Goal: Task Accomplishment & Management: Manage account settings

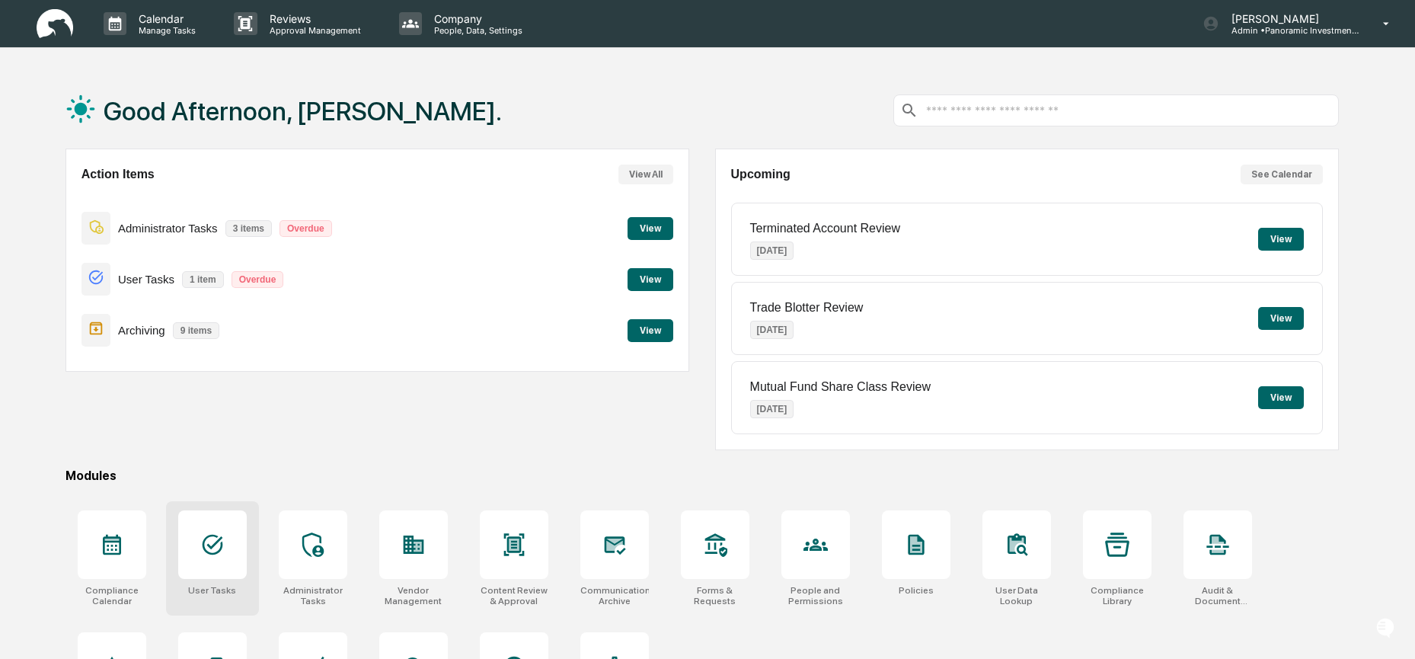
click at [216, 542] on icon at bounding box center [212, 545] width 21 height 21
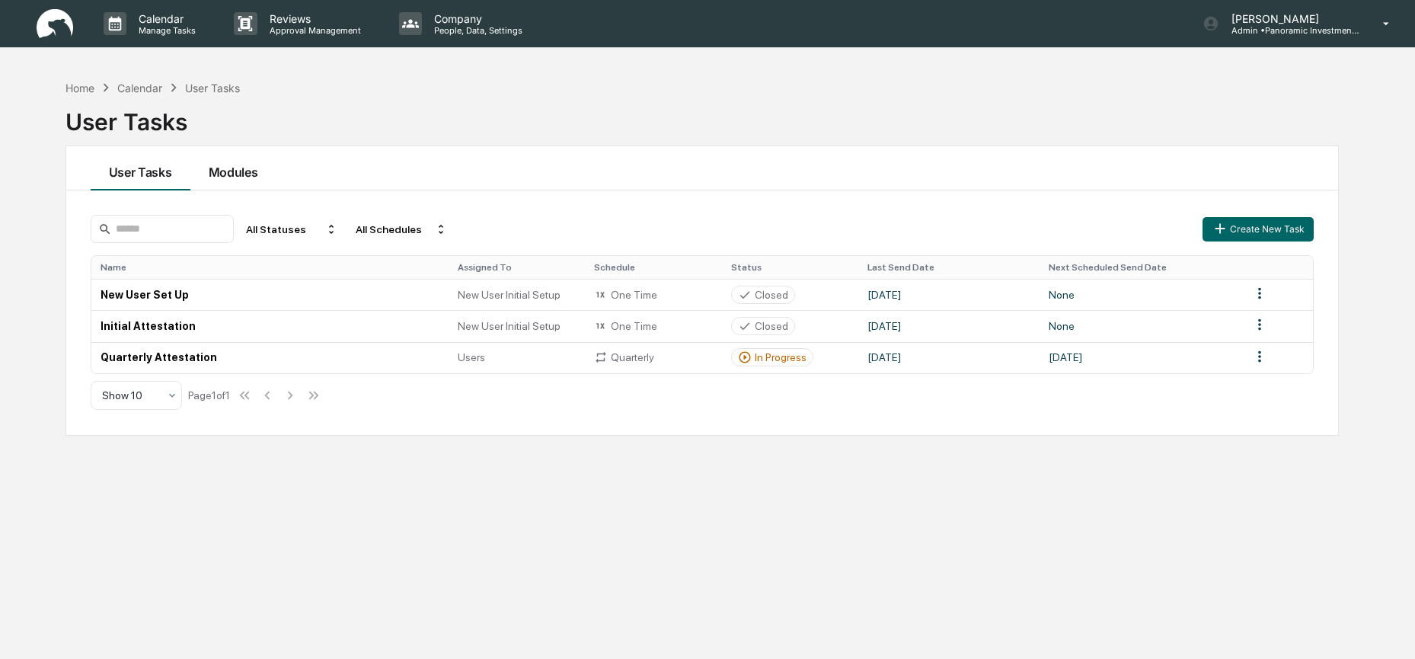
click at [249, 177] on button "Modules" at bounding box center [233, 168] width 86 height 44
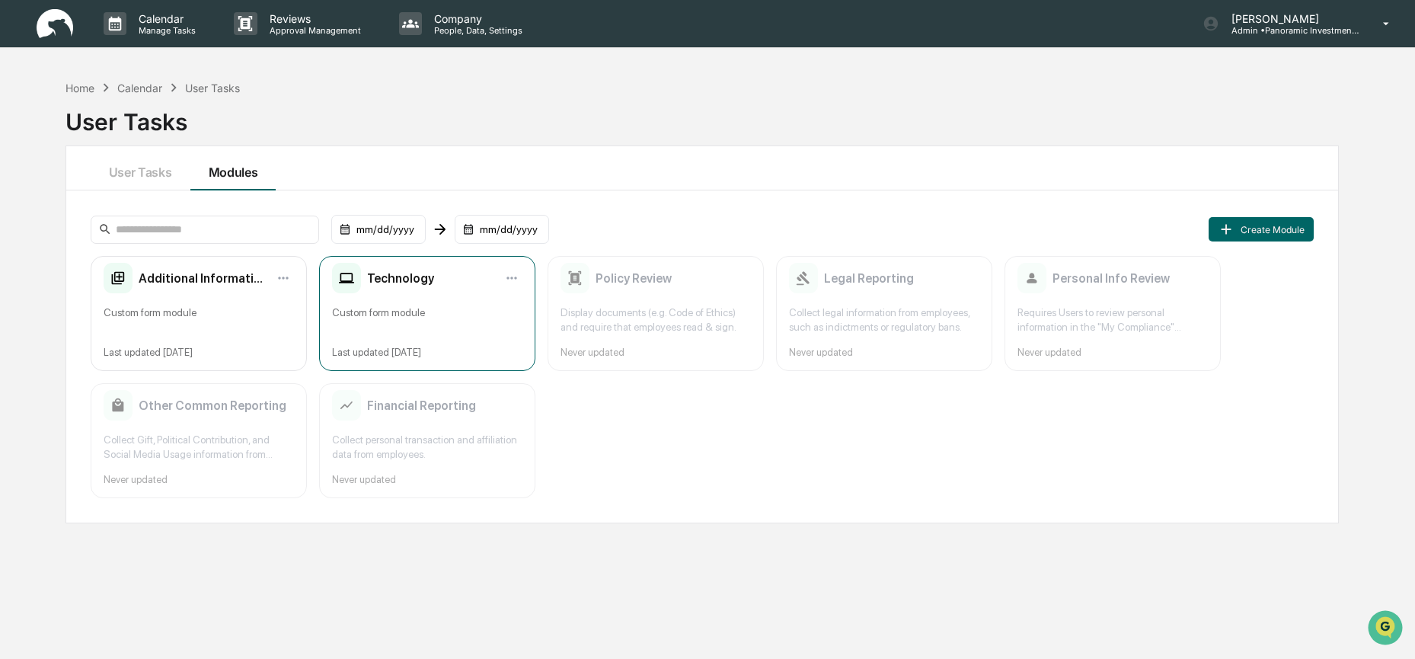
click at [418, 315] on div "Custom form module" at bounding box center [427, 319] width 190 height 29
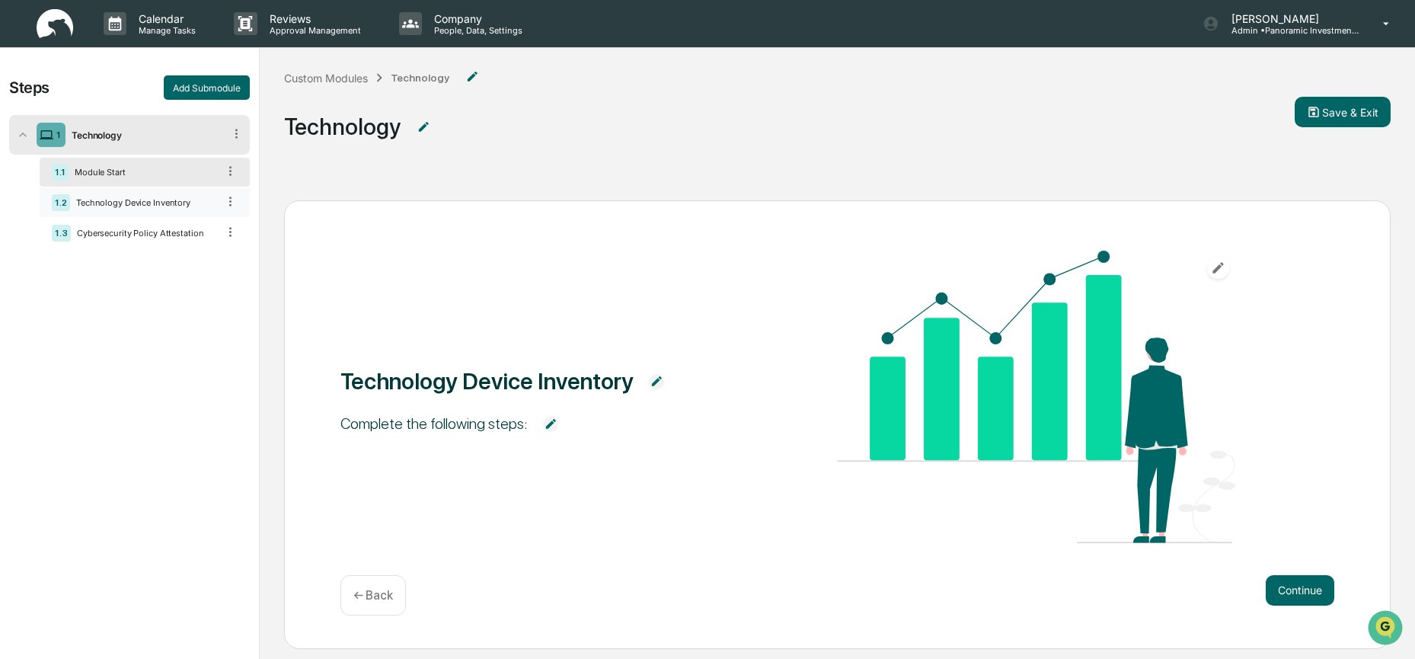
click at [117, 196] on div "1.2 Technology Device Inventory" at bounding box center [145, 202] width 210 height 29
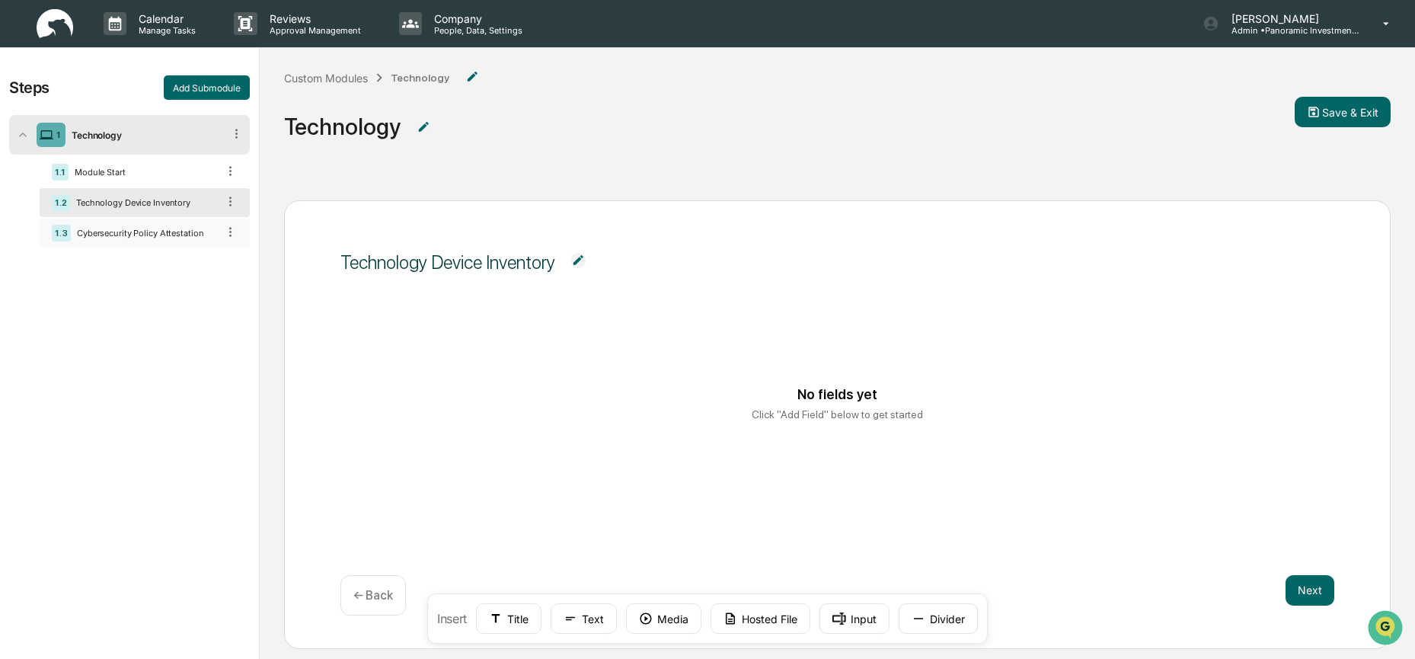
click at [120, 232] on div "Cybersecurity Policy Attestation" at bounding box center [144, 233] width 146 height 11
click at [132, 213] on div "1.2 Technology Device Inventory" at bounding box center [145, 202] width 210 height 29
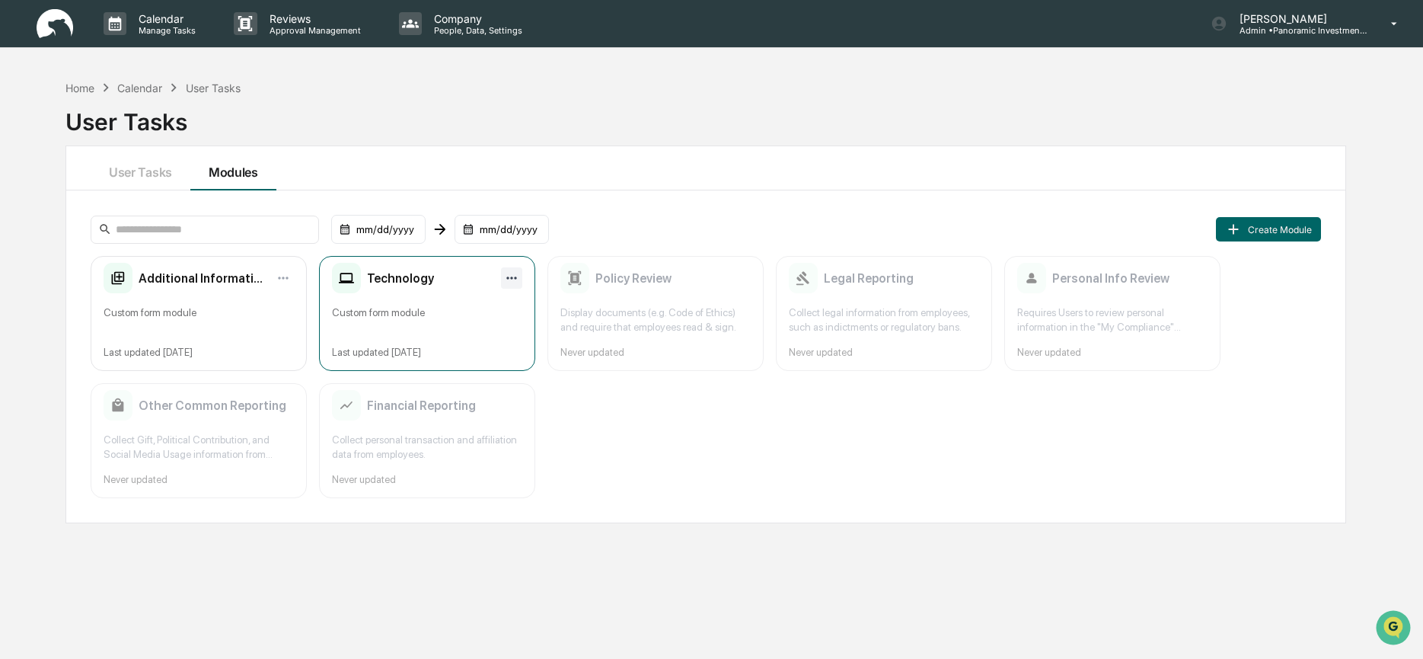
click at [519, 275] on html "Calendar Manage Tasks Reviews Approval Management Company People, Data, Setting…" at bounding box center [711, 329] width 1423 height 659
click at [489, 356] on div "Delete" at bounding box center [469, 357] width 97 height 24
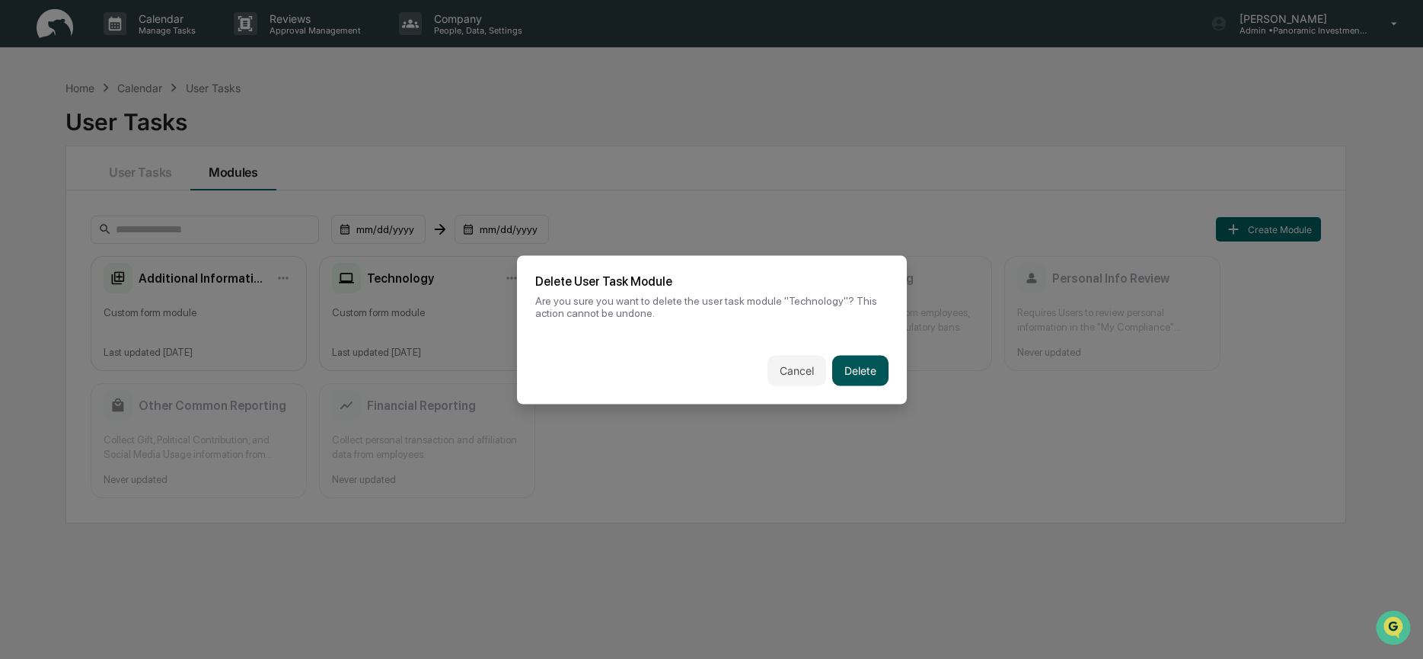
click at [854, 364] on button "Delete" at bounding box center [860, 370] width 56 height 30
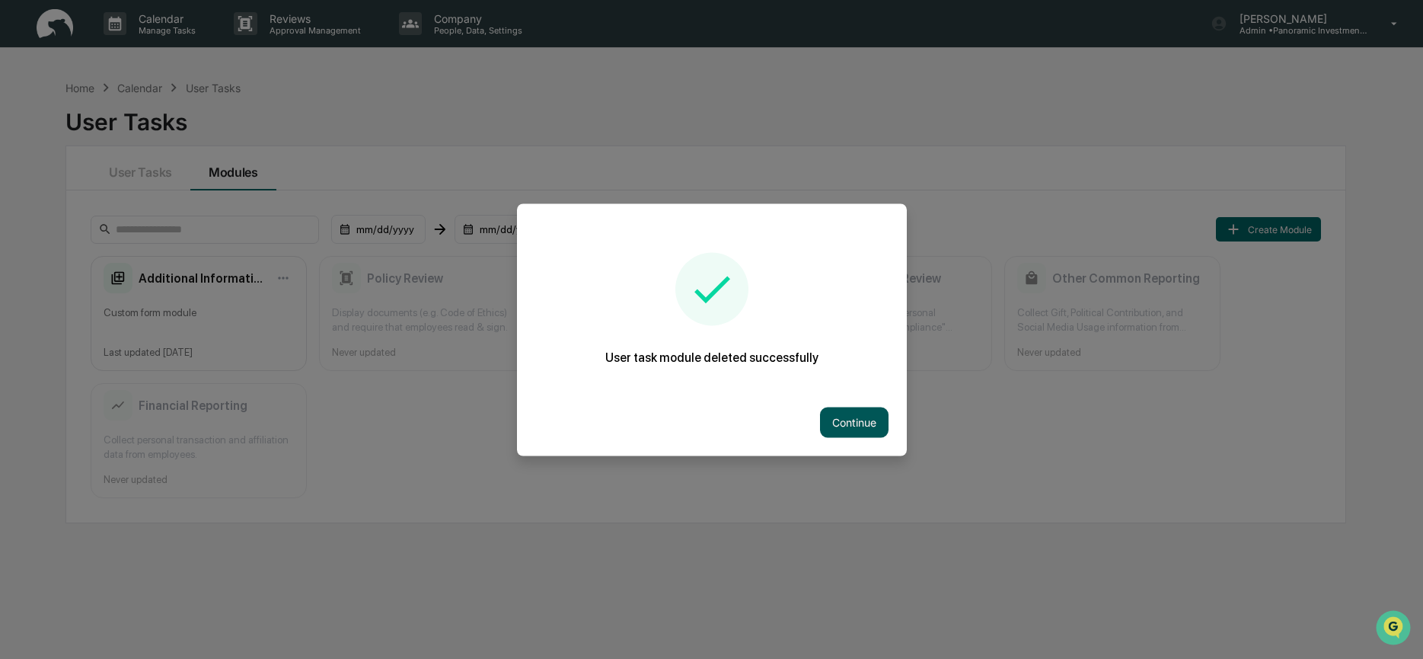
click at [877, 426] on button "Continue" at bounding box center [854, 422] width 69 height 30
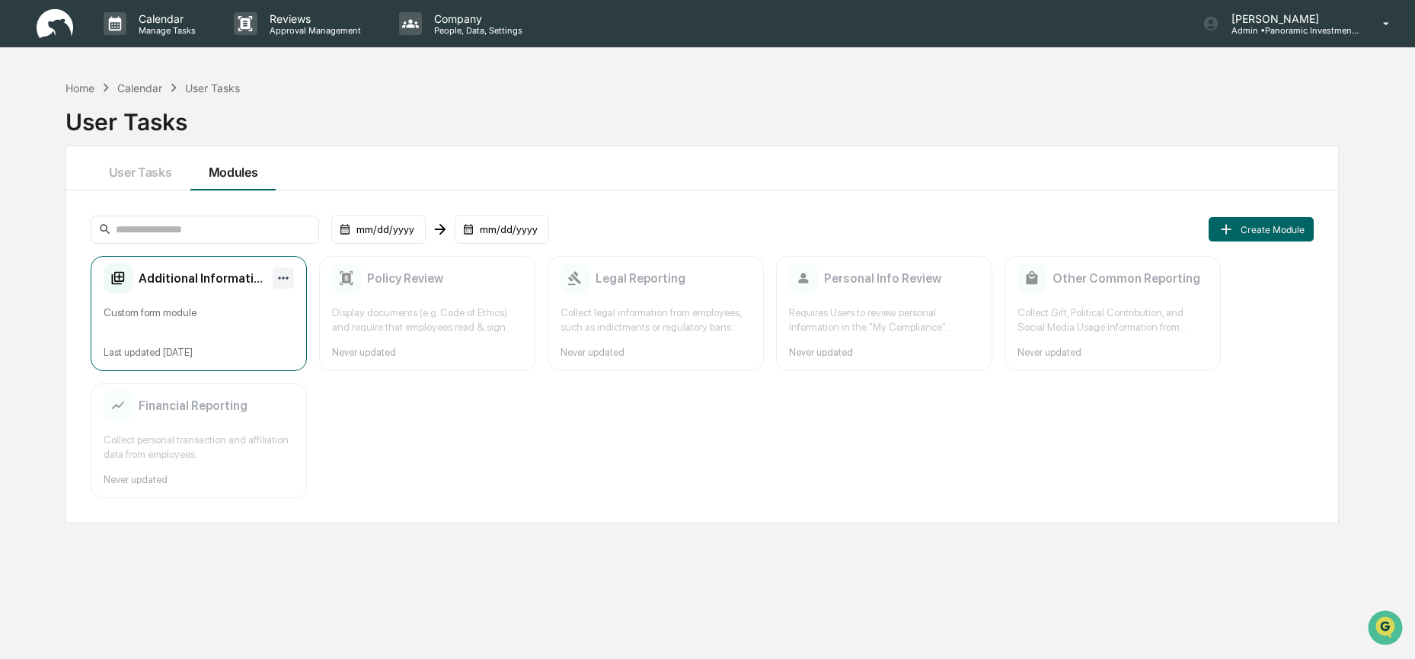
click at [286, 277] on html "Calendar Manage Tasks Reviews Approval Management Company People, Data, Setting…" at bounding box center [707, 329] width 1415 height 659
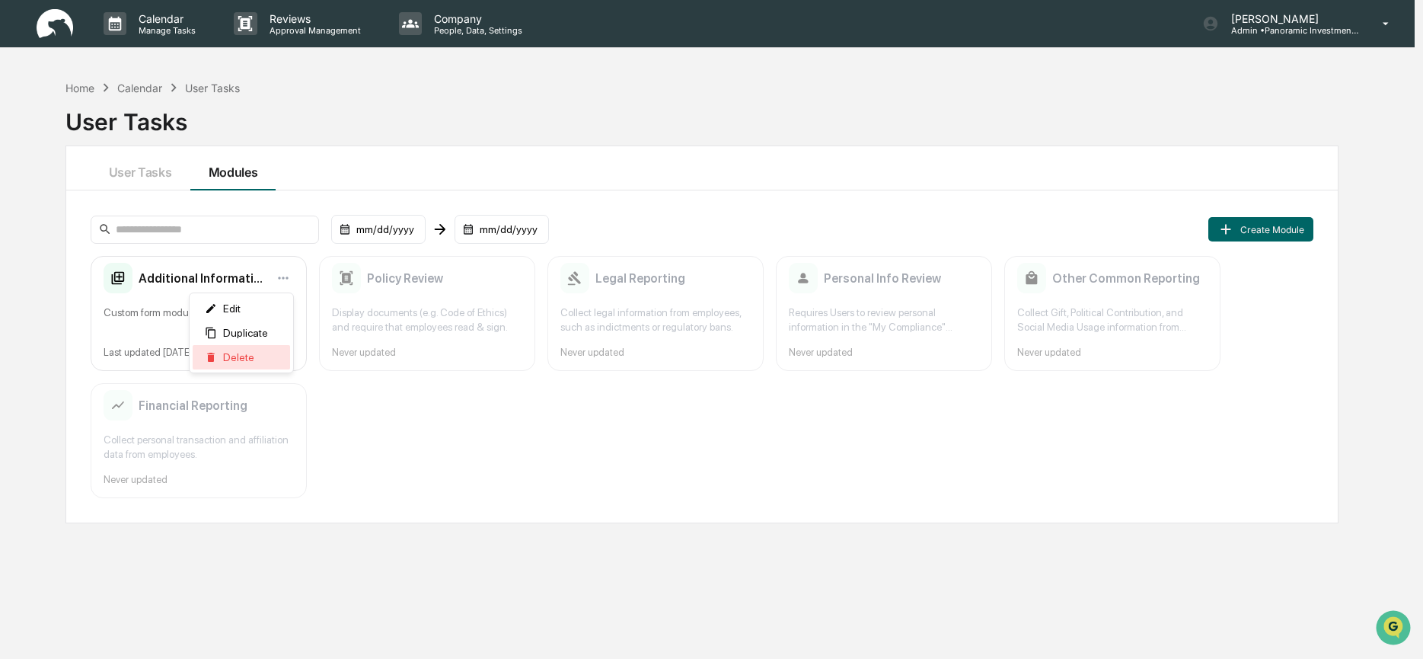
click at [254, 363] on span "Delete" at bounding box center [238, 357] width 31 height 12
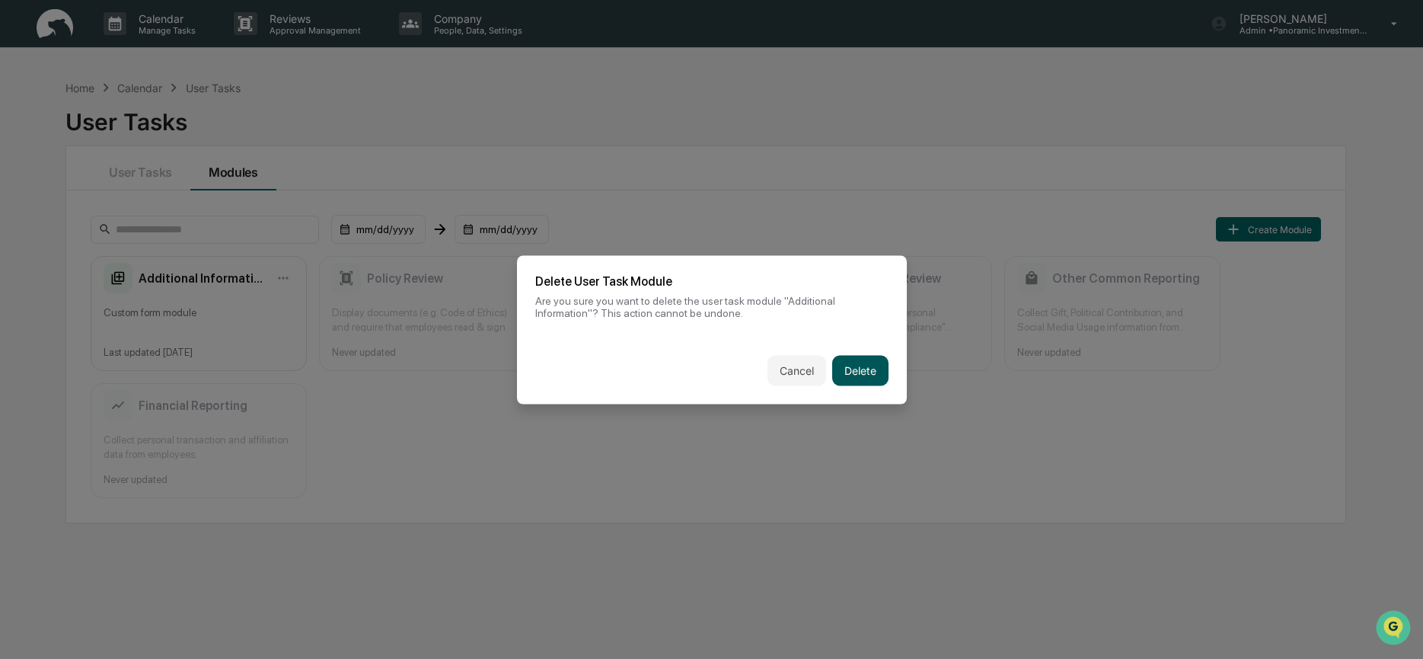
click at [851, 375] on button "Delete" at bounding box center [860, 370] width 56 height 30
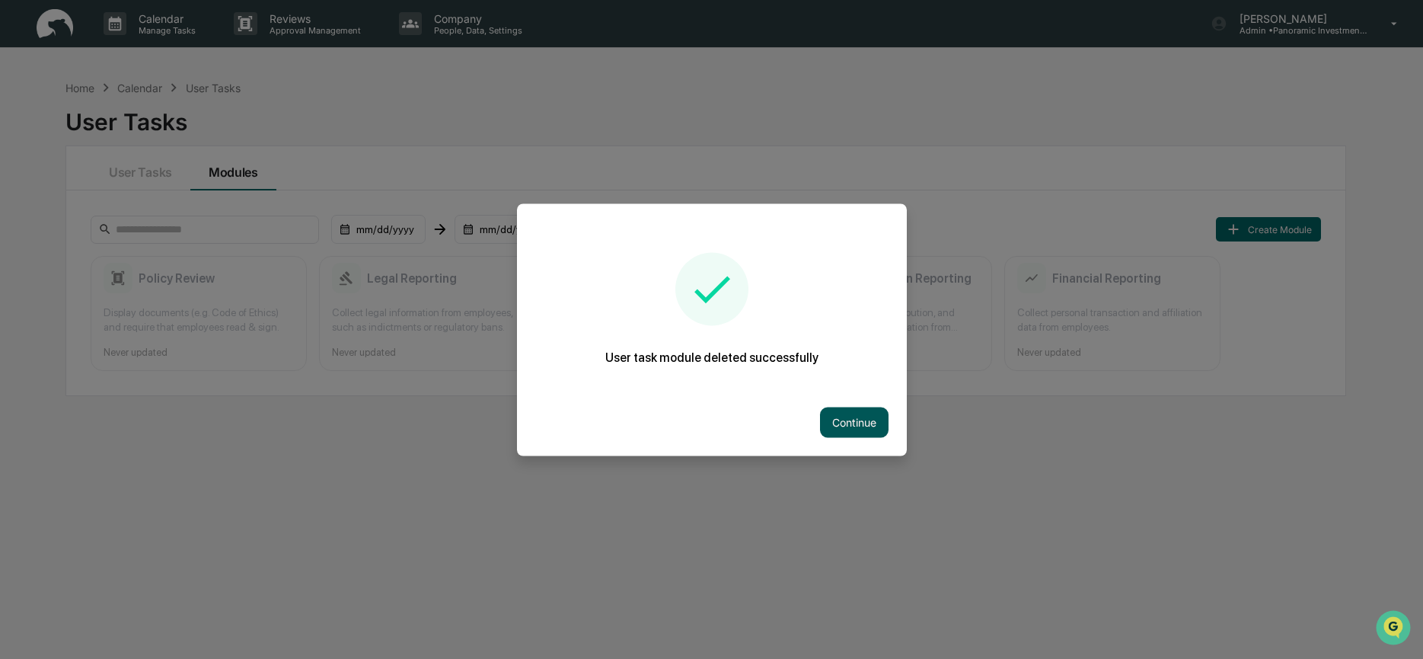
click at [862, 421] on button "Continue" at bounding box center [854, 422] width 69 height 30
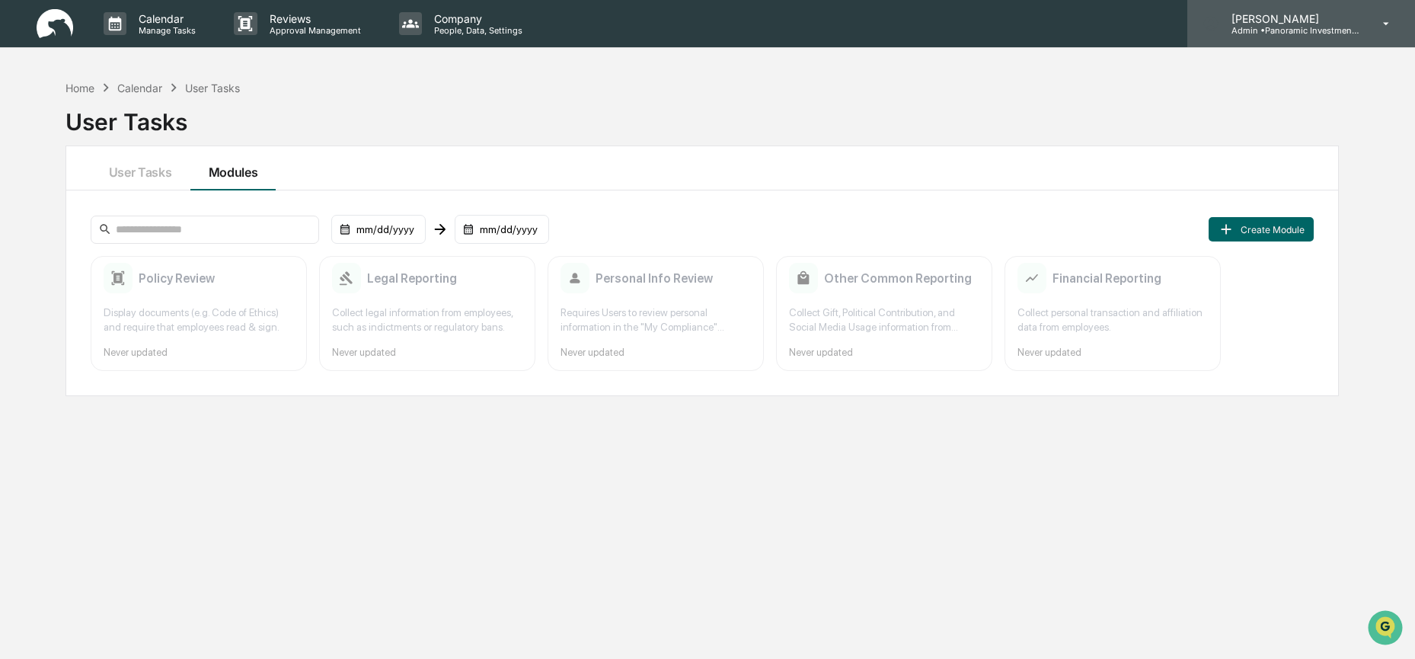
click at [1313, 26] on p "Admin • Panoramic Investment Advisors" at bounding box center [1290, 30] width 142 height 11
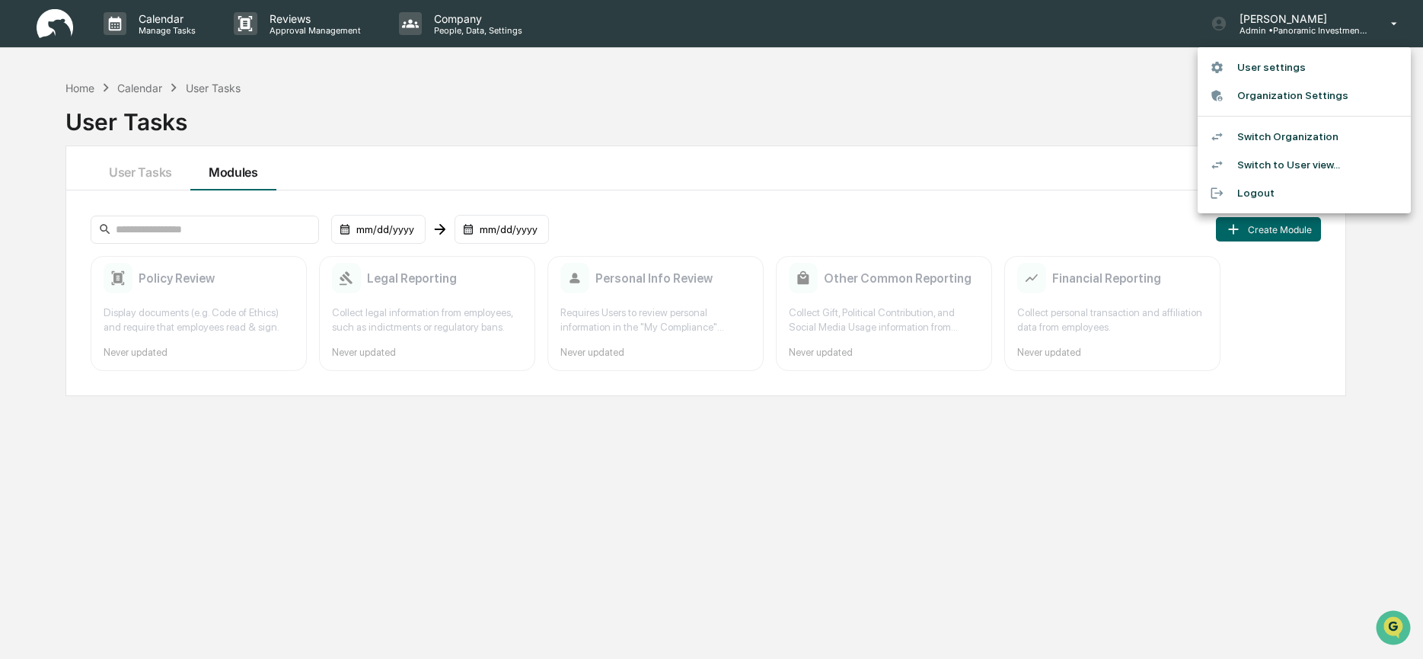
click at [823, 159] on div at bounding box center [711, 329] width 1423 height 659
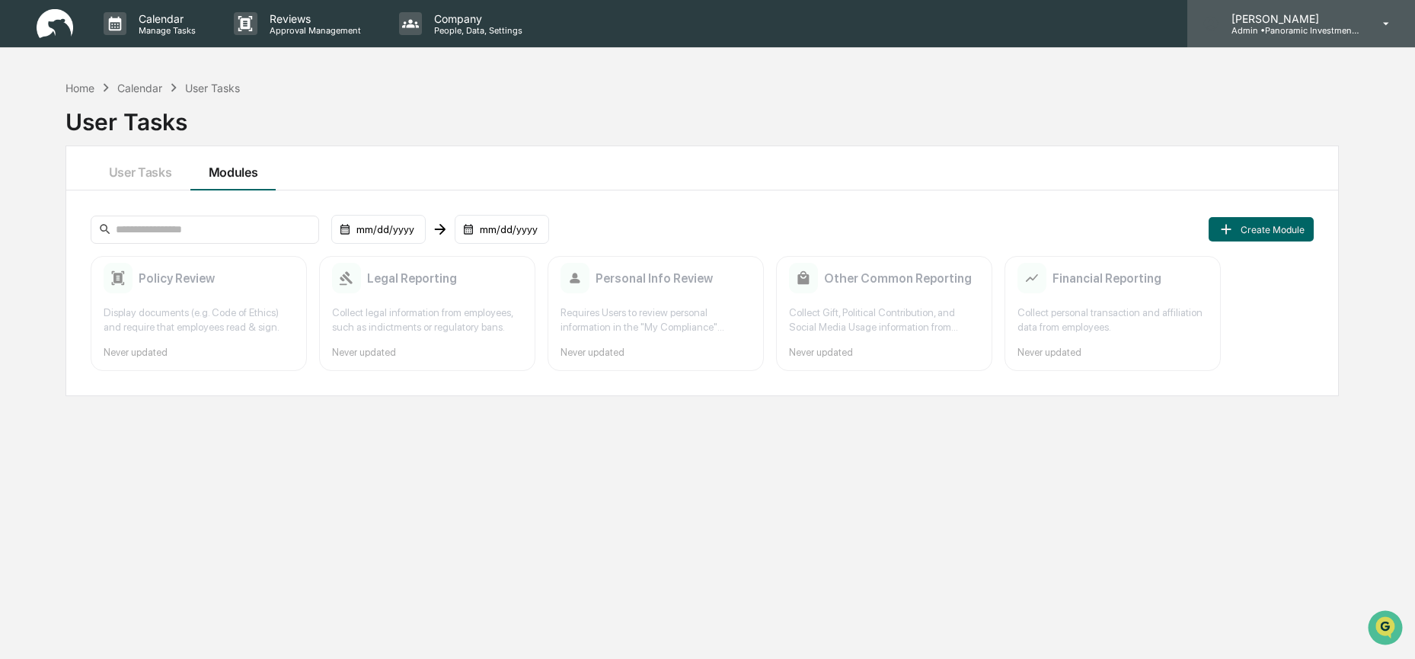
click at [1340, 27] on p "Admin • Panoramic Investment Advisors" at bounding box center [1290, 30] width 142 height 11
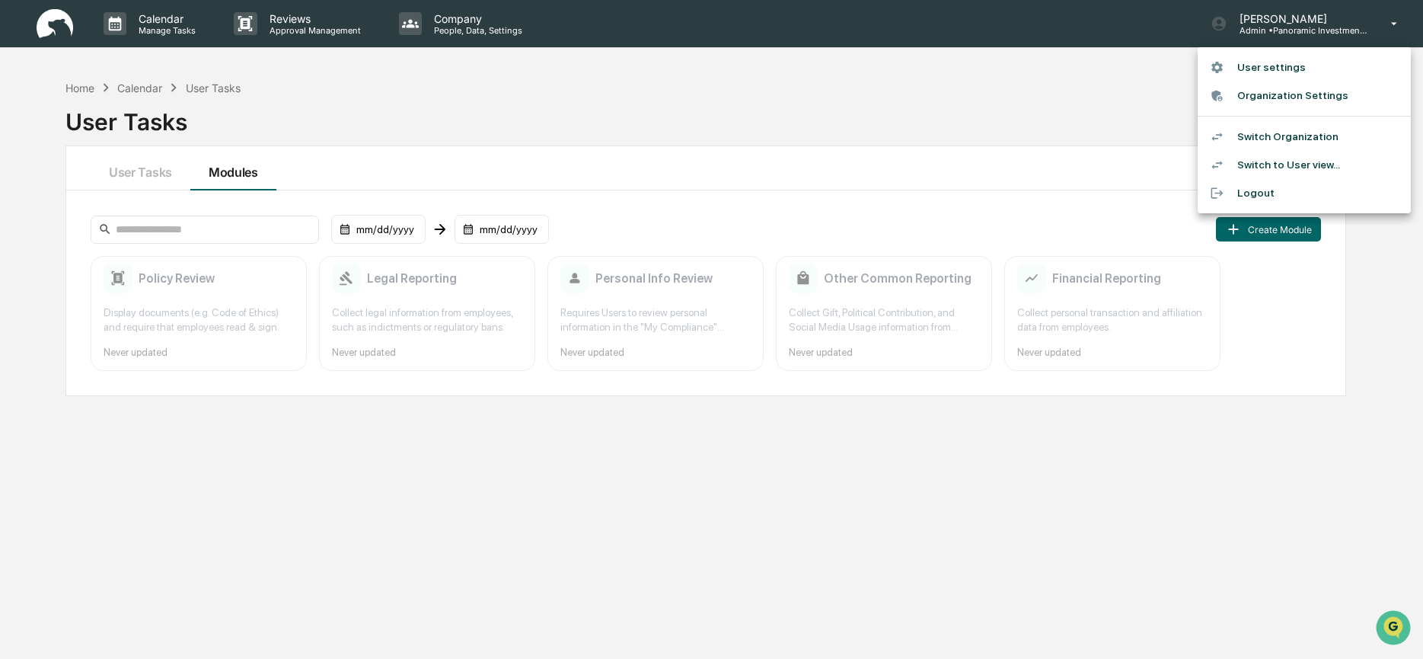
click at [1283, 140] on li "Switch Organization" at bounding box center [1304, 137] width 213 height 28
